Goal: Book appointment/travel/reservation

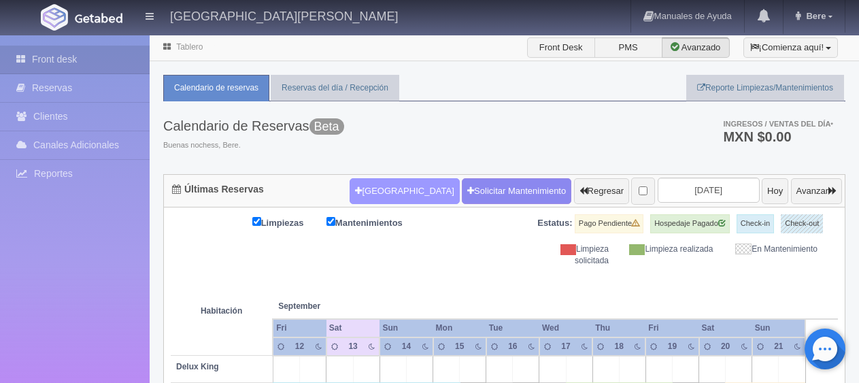
click at [359, 182] on button "[GEOGRAPHIC_DATA]" at bounding box center [405, 191] width 110 height 26
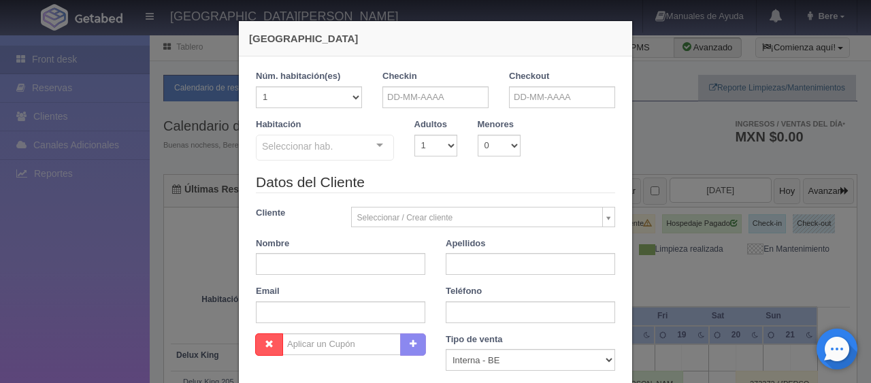
checkbox input "false"
click at [401, 96] on input "text" at bounding box center [435, 97] width 106 height 22
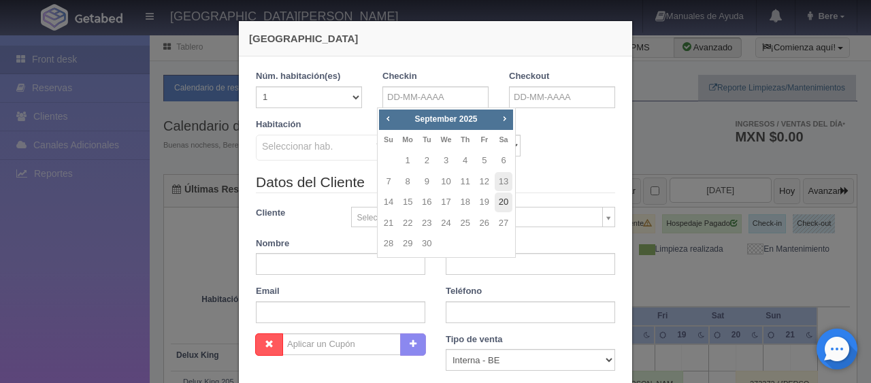
click at [501, 200] on link "20" at bounding box center [504, 203] width 18 height 20
type input "20-09-2025"
checkbox input "false"
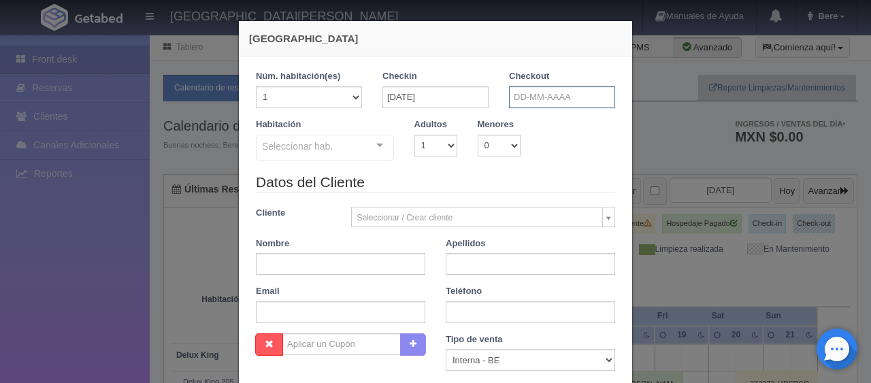
click at [525, 91] on input "text" at bounding box center [562, 97] width 106 height 22
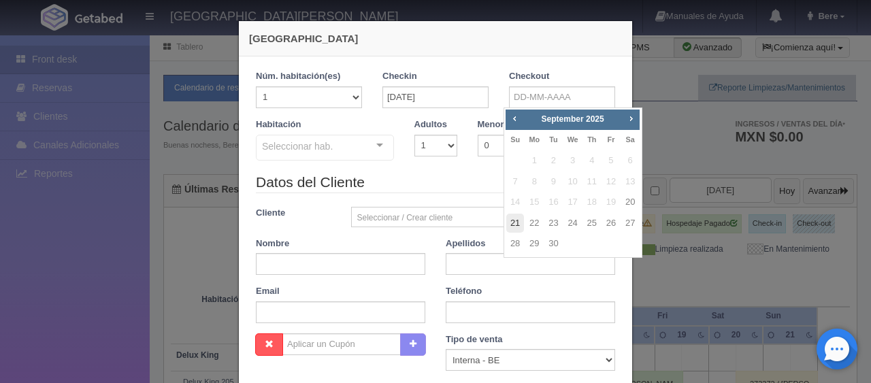
click at [514, 223] on link "21" at bounding box center [515, 224] width 18 height 20
type input "21-09-2025"
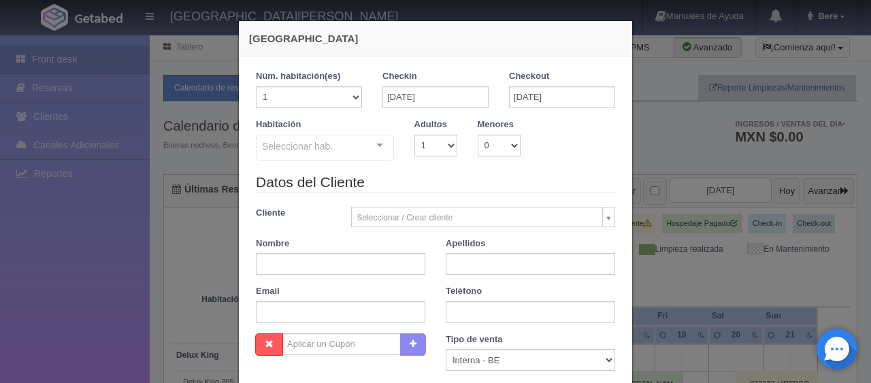
checkbox input "false"
click at [297, 257] on input "text" at bounding box center [340, 264] width 169 height 22
paste input "Francisco Quesada"
type input "Francisco Quesada"
click at [465, 263] on input "text" at bounding box center [530, 264] width 169 height 22
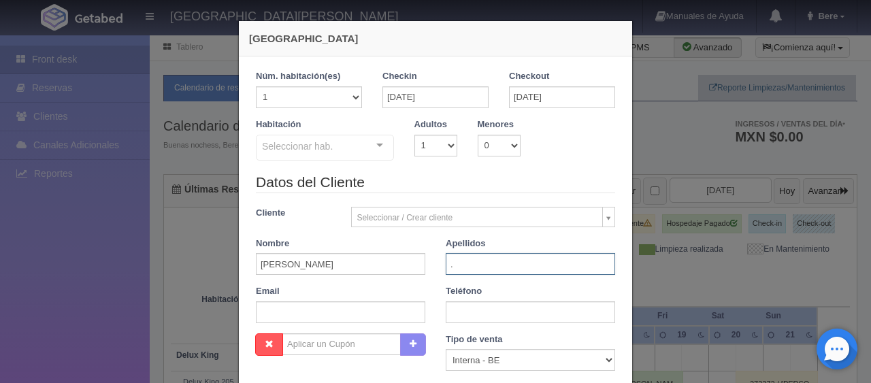
type input "."
click at [484, 312] on input "text" at bounding box center [530, 312] width 169 height 22
paste input "52 33 1774 9900"
type input "52 33 1774 9900"
click at [446, 152] on select "1 2 3 4 5 6 7 8 9 10" at bounding box center [435, 146] width 43 height 22
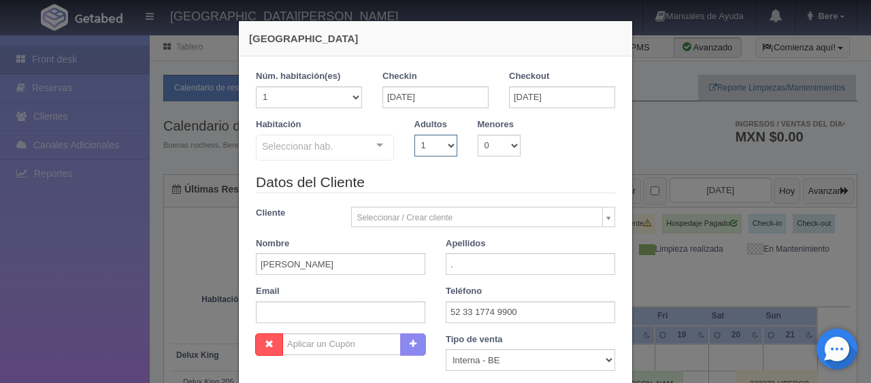
select select "2"
click at [414, 135] on select "1 2 3 4 5 6 7 8 9 10" at bounding box center [435, 146] width 43 height 22
checkbox input "false"
click at [487, 147] on select "0 1 2 3 4 5 6 7 8 9 10" at bounding box center [499, 146] width 43 height 22
select select "1"
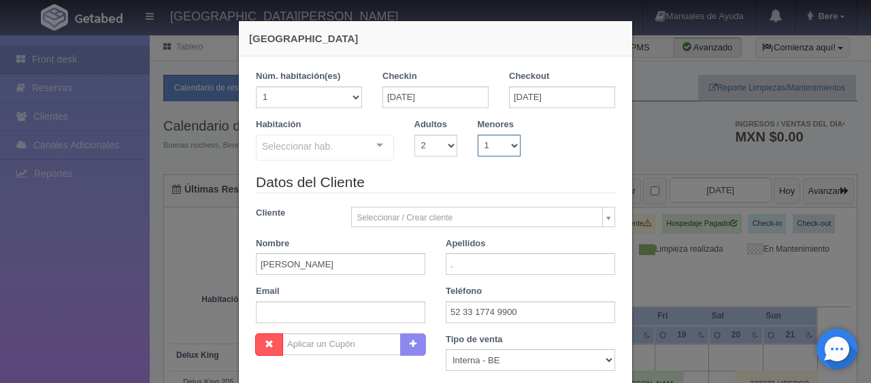
click at [478, 135] on select "0 1 2 3 4 5 6 7 8 9 10" at bounding box center [499, 146] width 43 height 22
checkbox input "false"
click at [531, 147] on select "0 1 2 3 4 5 6 7 8 9 10 11 12 13 14 15 16 17 18" at bounding box center [542, 146] width 22 height 22
select select "13"
click at [531, 135] on select "0 1 2 3 4 5 6 7 8 9 10 11 12 13 14 15 16 17 18" at bounding box center [542, 146] width 22 height 22
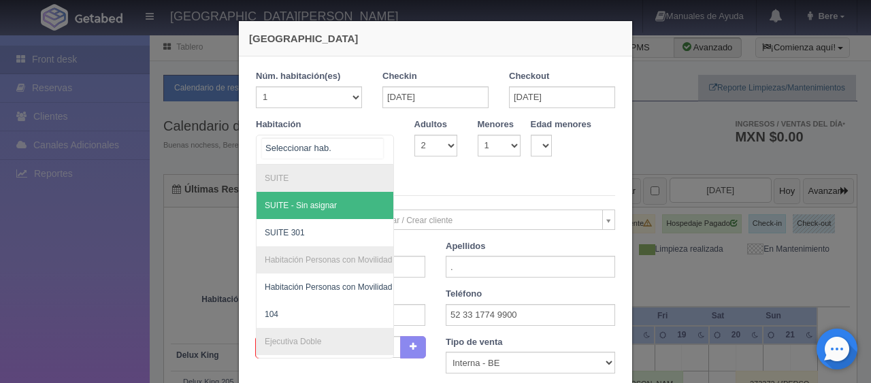
click at [351, 163] on div at bounding box center [325, 150] width 138 height 30
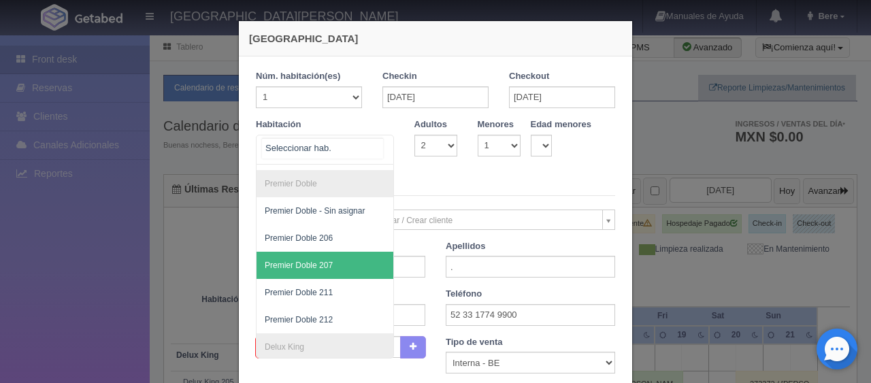
scroll to position [498, 0]
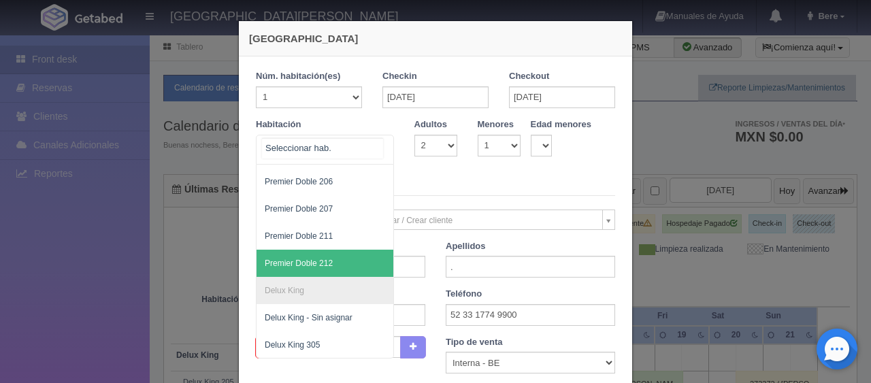
click at [342, 250] on span "Premier Doble 212" at bounding box center [371, 263] width 229 height 27
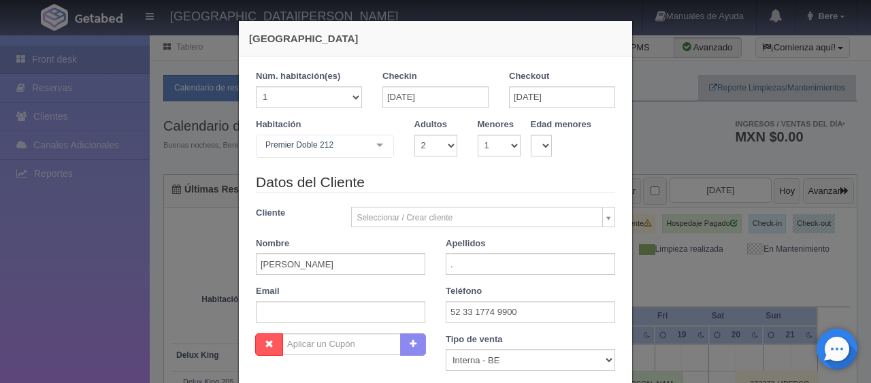
checkbox input "false"
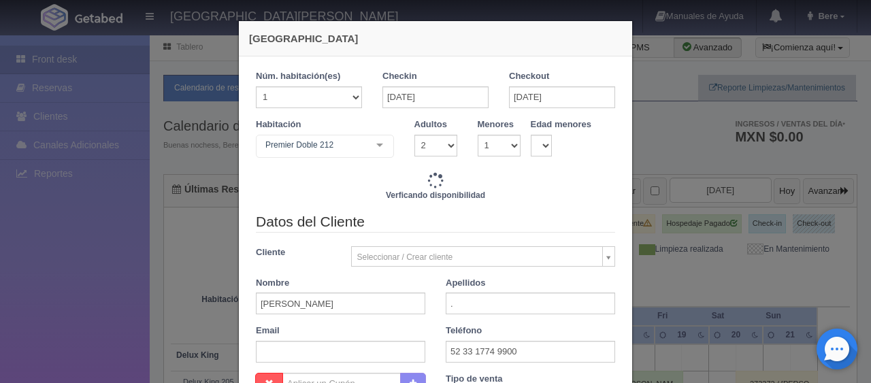
type input "1899.00"
checkbox input "false"
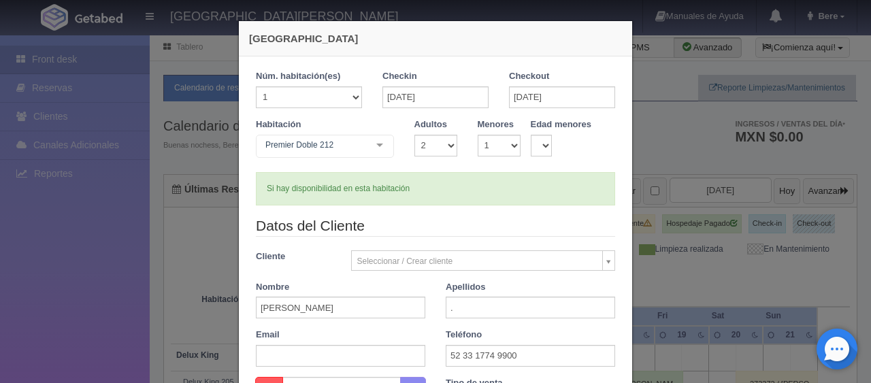
scroll to position [204, 0]
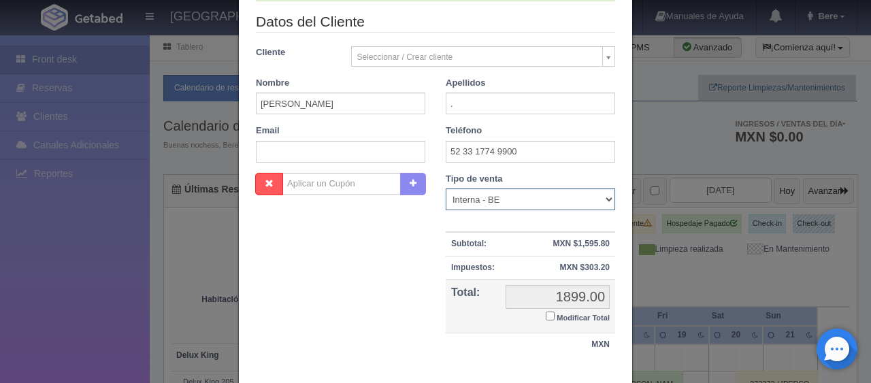
click at [498, 196] on select "Correo Electronico Interna - BE Llamada OTA Externa Otro WALK IN" at bounding box center [530, 199] width 169 height 22
select select "extota"
click at [446, 188] on select "Correo Electronico Interna - BE Llamada OTA Externa Otro WALK IN" at bounding box center [530, 199] width 169 height 22
click at [557, 316] on small "Modificar Total" at bounding box center [583, 318] width 53 height 8
click at [555, 316] on input "Modificar Total" at bounding box center [550, 316] width 9 height 9
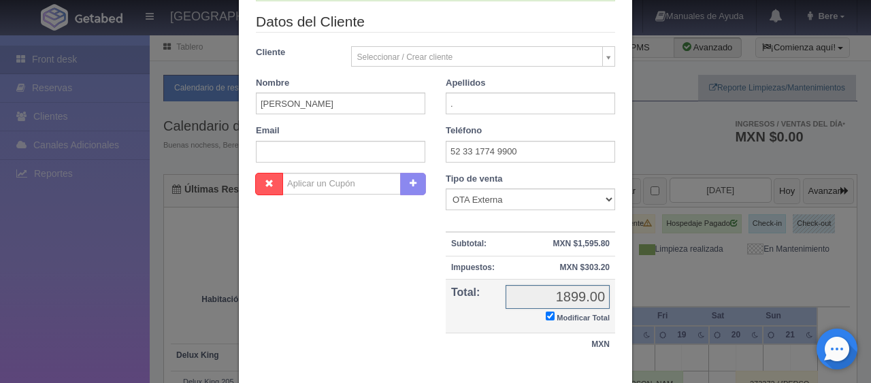
checkbox input "true"
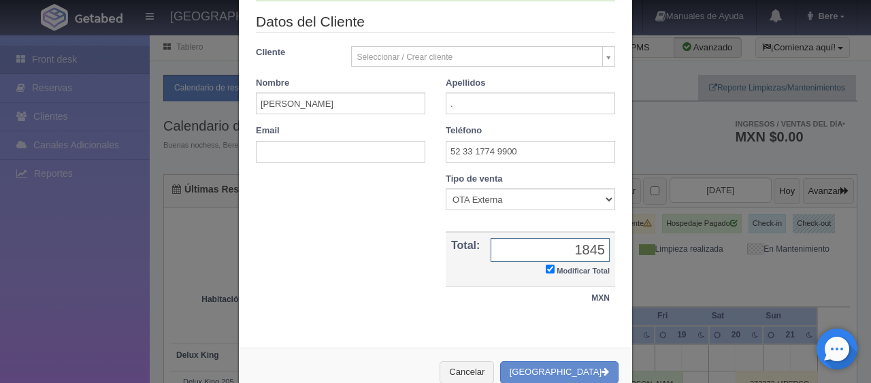
type input "1845.83"
click at [584, 365] on button "[GEOGRAPHIC_DATA]" at bounding box center [559, 372] width 118 height 22
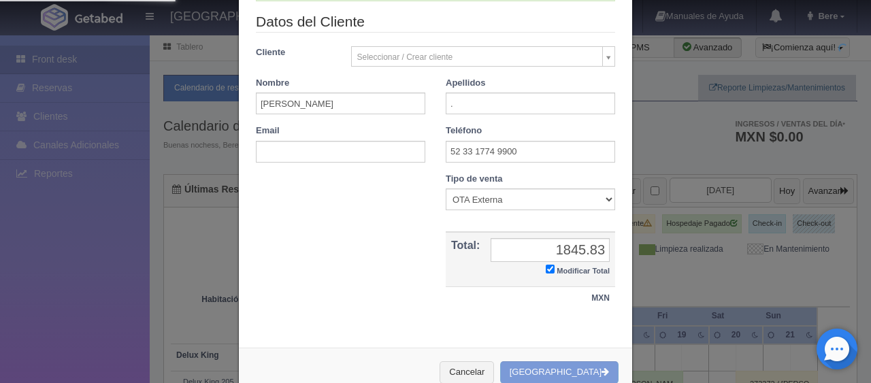
scroll to position [0, 0]
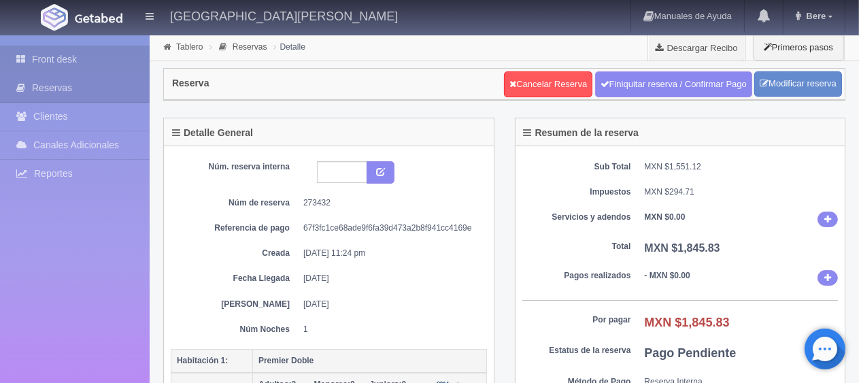
click at [78, 62] on link "Front desk" at bounding box center [75, 60] width 150 height 28
